Goal: Information Seeking & Learning: Learn about a topic

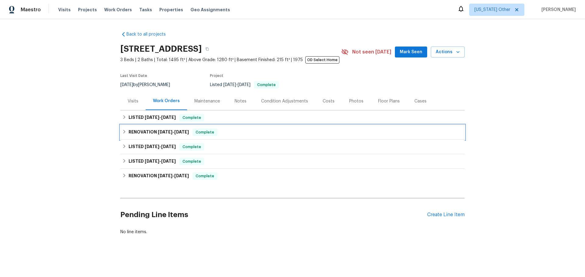
click at [142, 130] on h6 "RENOVATION [DATE] - [DATE]" at bounding box center [158, 132] width 60 height 7
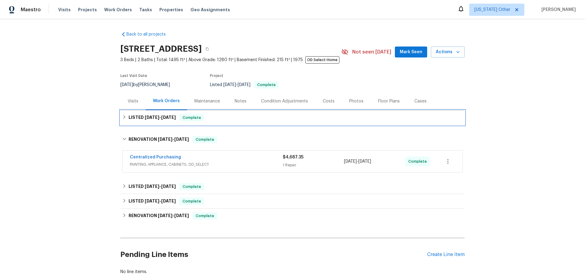
click at [149, 119] on span "[DATE]" at bounding box center [152, 117] width 15 height 4
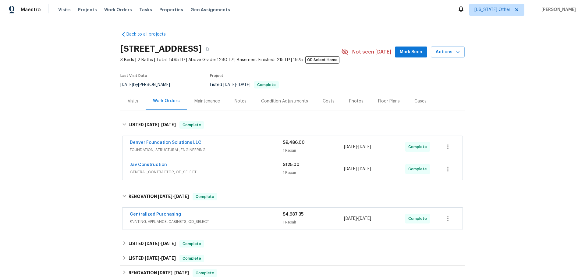
click at [255, 142] on div "Denver Foundation Solutions LLC" at bounding box center [206, 143] width 153 height 7
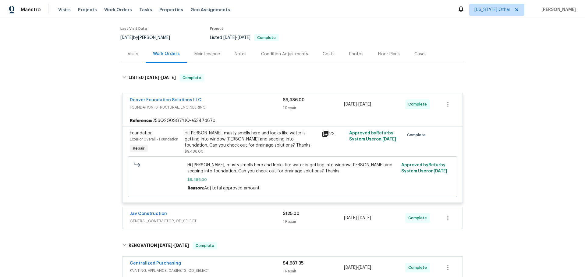
scroll to position [61, 0]
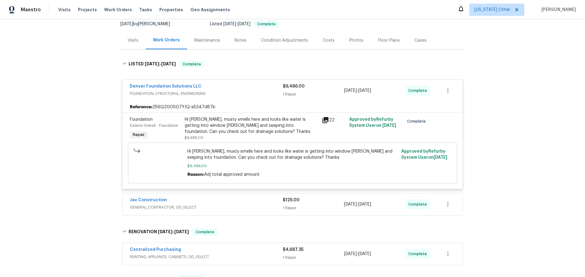
click at [231, 198] on div "Jav Construction" at bounding box center [206, 200] width 153 height 7
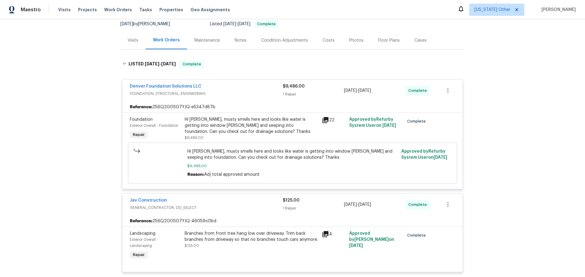
click at [323, 121] on icon at bounding box center [324, 120] width 7 height 7
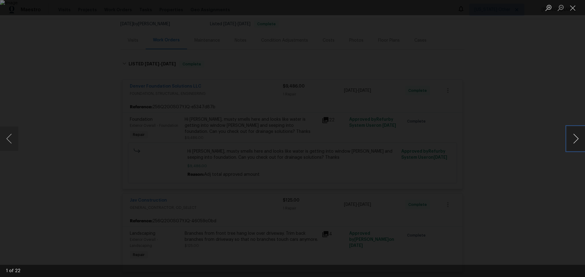
click at [581, 137] on button "Next image" at bounding box center [575, 139] width 18 height 24
click at [580, 137] on button "Next image" at bounding box center [575, 139] width 18 height 24
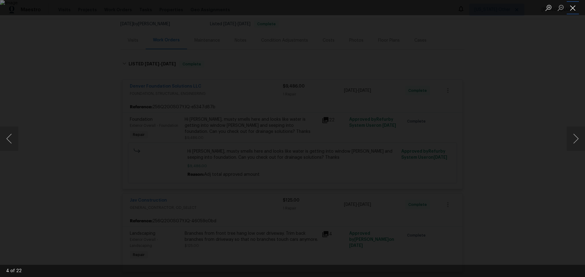
click at [571, 8] on button "Close lightbox" at bounding box center [572, 7] width 12 height 11
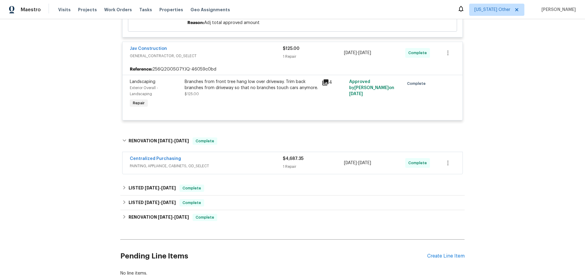
scroll to position [213, 0]
click at [161, 190] on span "[DATE]" at bounding box center [168, 188] width 15 height 4
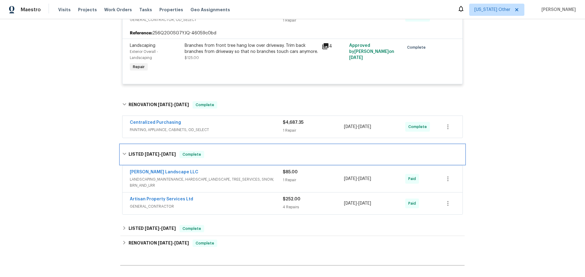
scroll to position [274, 0]
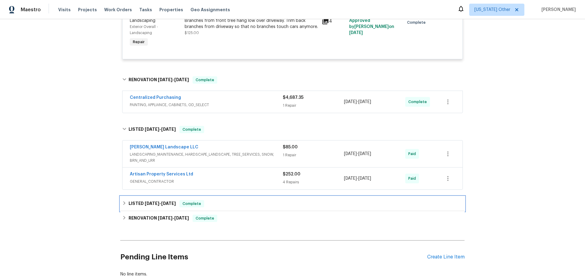
click at [137, 202] on h6 "LISTED 4/25/25 - 4/26/25" at bounding box center [151, 203] width 47 height 7
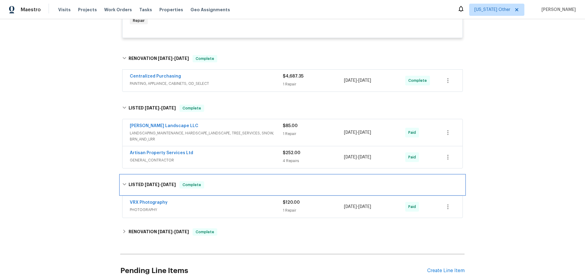
scroll to position [304, 0]
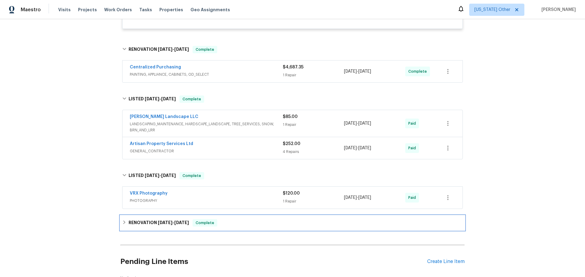
click at [139, 223] on h6 "RENOVATION 12/18/24 - 4/23/25" at bounding box center [158, 222] width 60 height 7
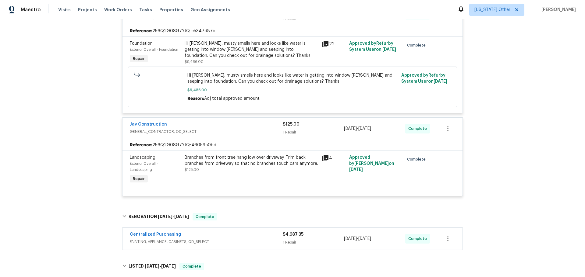
scroll to position [0, 0]
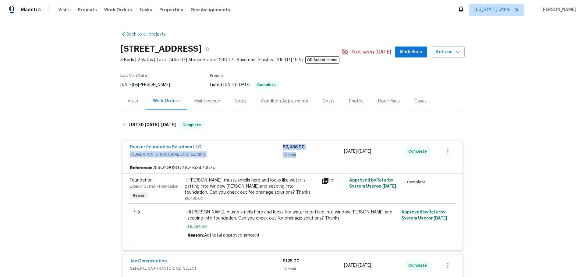
drag, startPoint x: 278, startPoint y: 145, endPoint x: 299, endPoint y: 161, distance: 26.6
click at [299, 161] on div "Denver Foundation Solutions LLC FOUNDATION, STRUCTURAL, ENGINEERING $9,486.00 1…" at bounding box center [292, 152] width 340 height 22
click at [122, 139] on div "Denver Foundation Solutions LLC FOUNDATION, STRUCTURAL, ENGINEERING $9,486.00 1…" at bounding box center [292, 237] width 340 height 202
drag, startPoint x: 122, startPoint y: 143, endPoint x: 300, endPoint y: 160, distance: 178.2
click at [300, 160] on div "Denver Foundation Solutions LLC FOUNDATION, STRUCTURAL, ENGINEERING $9,486.00 1…" at bounding box center [292, 152] width 340 height 22
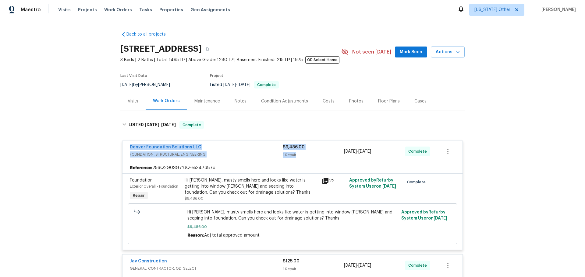
copy div "Denver Foundation Solutions LLC FOUNDATION, STRUCTURAL, ENGINEERING $9,486.00 1…"
click at [323, 16] on div "Maestro Visits Projects Work Orders Tasks Properties Geo Assignments Alabama Ot…" at bounding box center [292, 9] width 585 height 19
click at [395, 153] on div "9/17/2025 - 10/10/2025" at bounding box center [374, 151] width 61 height 15
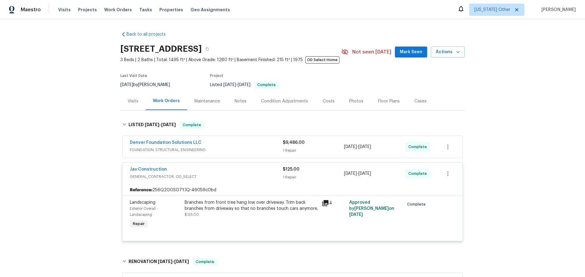
click at [453, 146] on div "Denver Foundation Solutions LLC FOUNDATION, STRUCTURAL, ENGINEERING $9,486.00 1…" at bounding box center [292, 147] width 340 height 22
click at [448, 149] on icon "button" at bounding box center [447, 146] width 7 height 7
drag, startPoint x: 554, startPoint y: 189, endPoint x: 552, endPoint y: 186, distance: 3.6
click at [553, 186] on div at bounding box center [292, 138] width 585 height 277
click at [164, 142] on link "Denver Foundation Solutions LLC" at bounding box center [166, 143] width 72 height 4
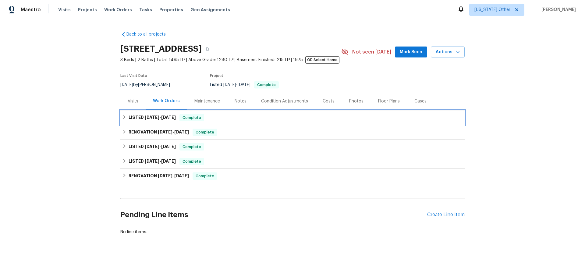
click at [165, 118] on span "[DATE]" at bounding box center [168, 117] width 15 height 4
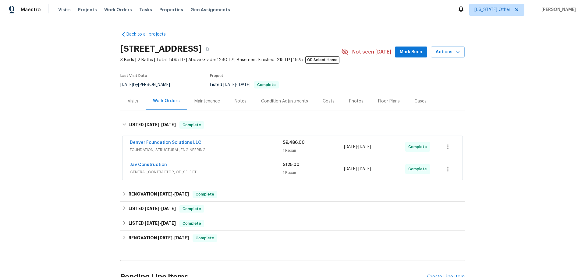
click at [248, 152] on span "FOUNDATION, STRUCTURAL, ENGINEERING" at bounding box center [206, 150] width 153 height 6
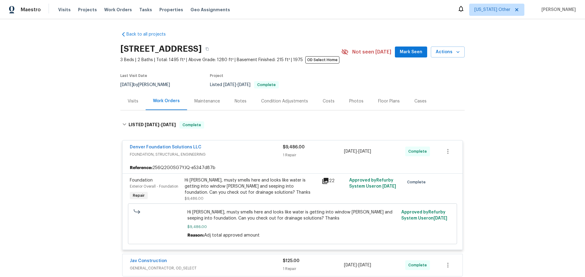
click at [198, 167] on div "Reference: 256Q2G0SG7YJQ-e5347d87b" at bounding box center [292, 168] width 340 height 11
click at [93, 159] on div "Back to all projects 6616 Zang Cir, Arvada, CO 80004 3 Beds | 2 Baths | Total: …" at bounding box center [292, 148] width 585 height 258
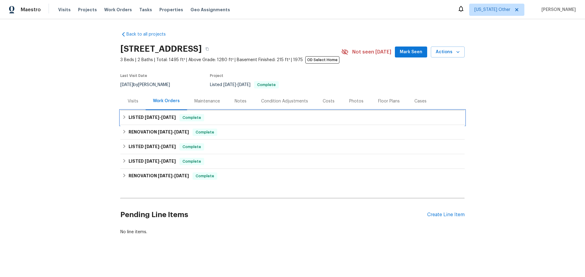
click at [160, 115] on h6 "LISTED 9/17/25 - 10/10/25" at bounding box center [151, 117] width 47 height 7
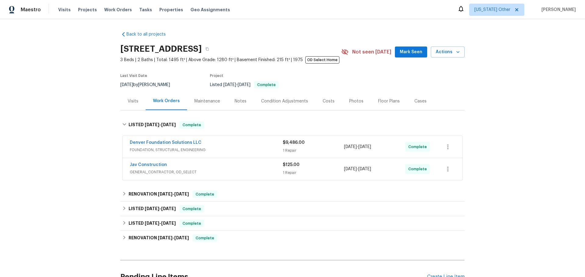
click at [264, 144] on div "Denver Foundation Solutions LLC" at bounding box center [206, 143] width 153 height 7
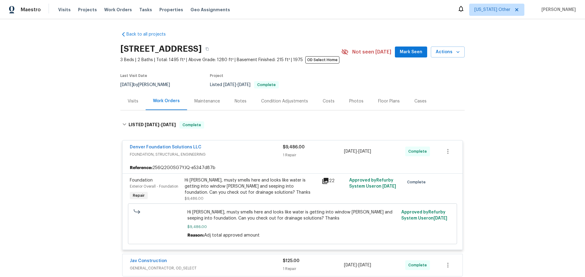
click at [326, 184] on icon at bounding box center [324, 180] width 7 height 7
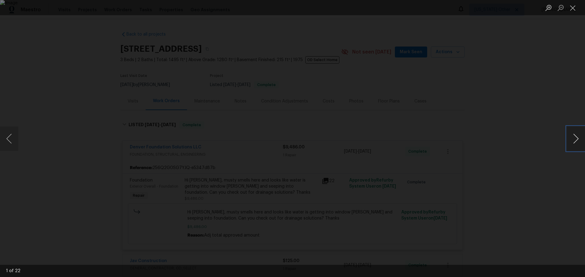
click at [578, 137] on button "Next image" at bounding box center [575, 139] width 18 height 24
click at [577, 135] on button "Next image" at bounding box center [575, 139] width 18 height 24
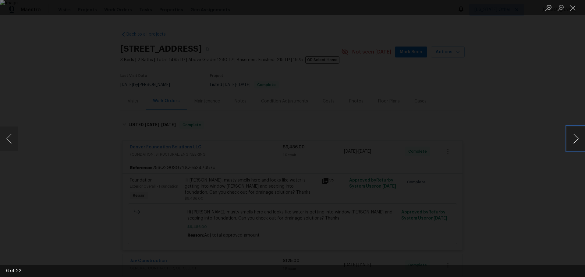
click at [575, 136] on button "Next image" at bounding box center [575, 139] width 18 height 24
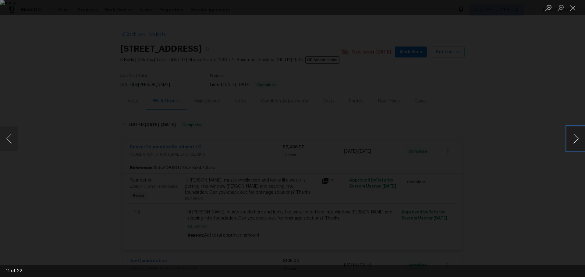
click at [575, 136] on button "Next image" at bounding box center [575, 139] width 18 height 24
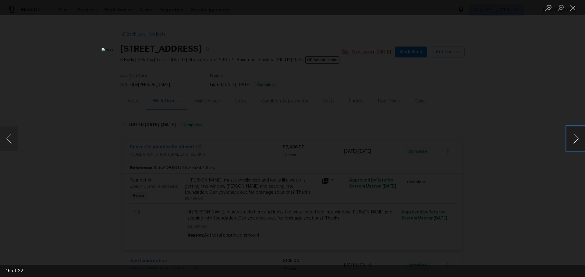
click at [575, 136] on button "Next image" at bounding box center [575, 139] width 18 height 24
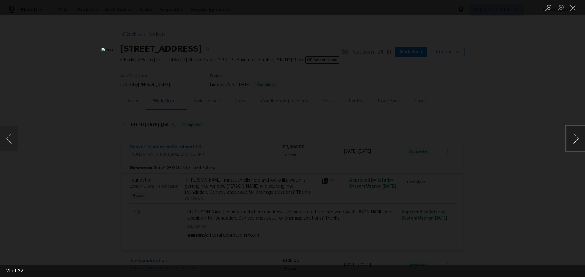
click at [575, 136] on button "Next image" at bounding box center [575, 139] width 18 height 24
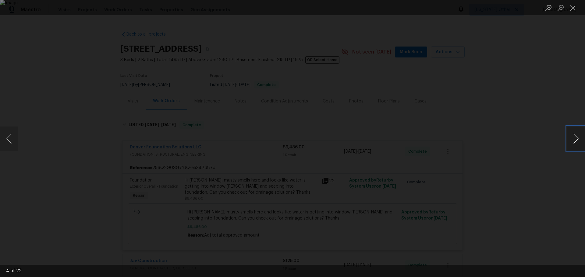
click at [575, 136] on button "Next image" at bounding box center [575, 139] width 18 height 24
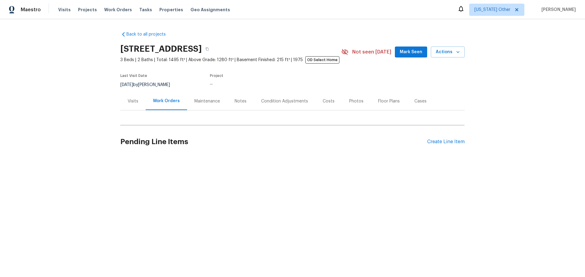
click at [189, 51] on h2 "[STREET_ADDRESS]" at bounding box center [160, 49] width 81 height 6
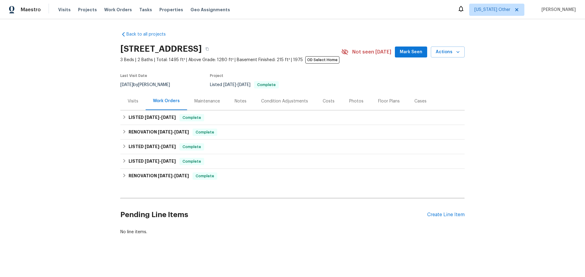
click at [189, 51] on h2 "[STREET_ADDRESS]" at bounding box center [160, 49] width 81 height 6
copy div "[STREET_ADDRESS]"
click at [335, 23] on div "Back to all projects [STREET_ADDRESS] 3 Beds | 2 Baths | Total: 1495 ft² | Abov…" at bounding box center [292, 148] width 585 height 258
